Goal: Find specific page/section: Find specific page/section

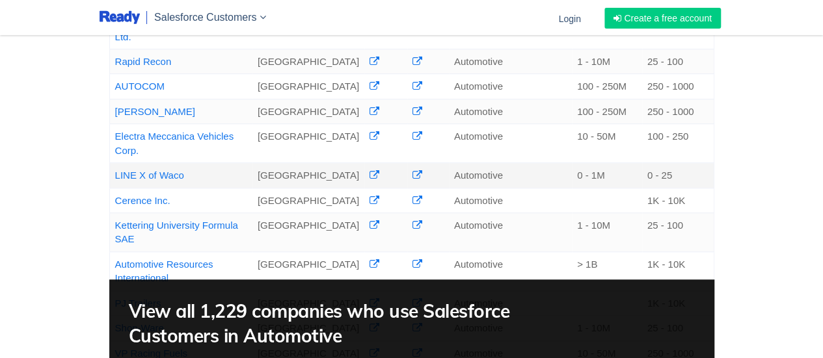
scroll to position [324, 0]
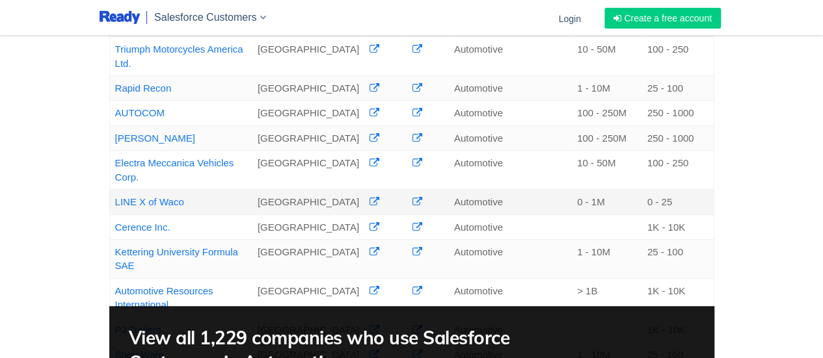
click at [153, 207] on link "LINE X of Waco" at bounding box center [149, 201] width 69 height 11
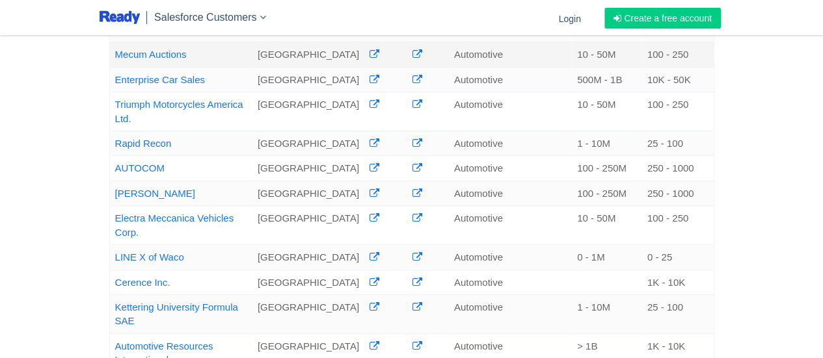
scroll to position [225, 0]
